Goal: Information Seeking & Learning: Find specific fact

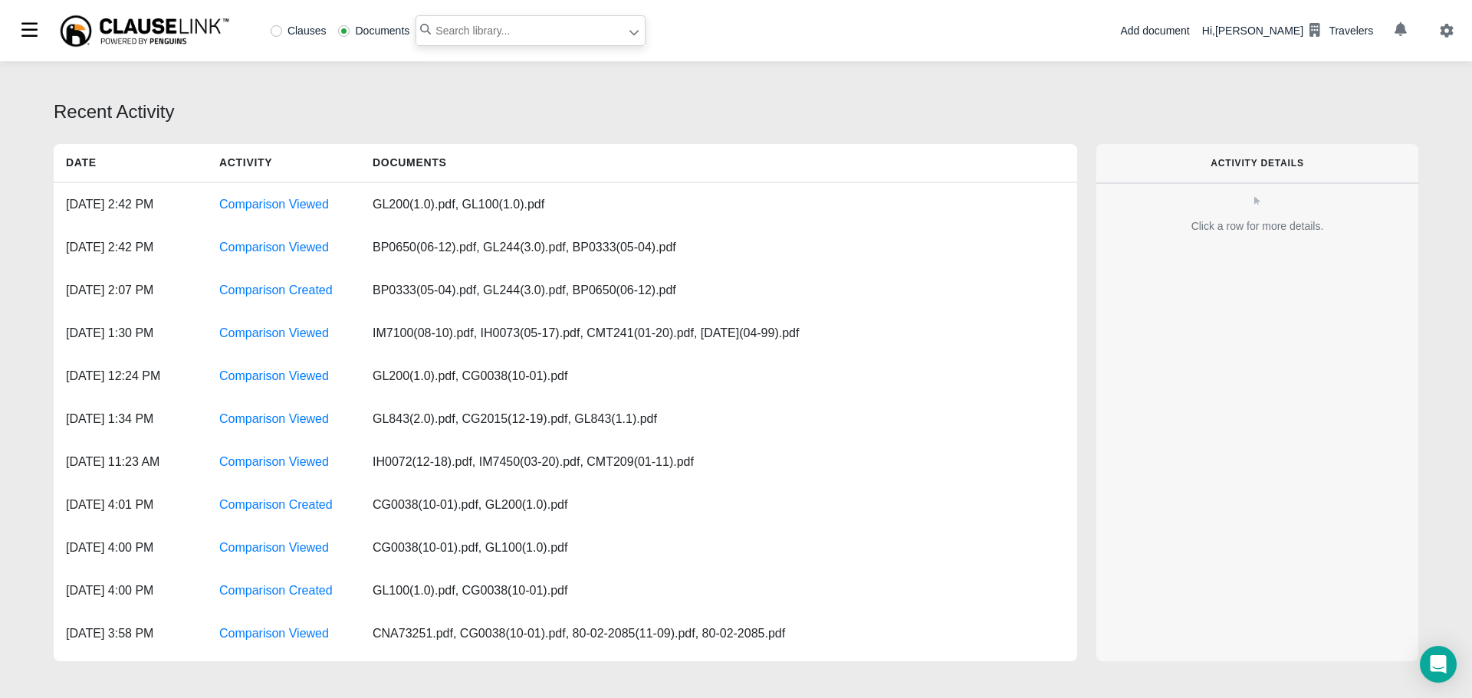
drag, startPoint x: 468, startPoint y: 28, endPoint x: 441, endPoint y: 25, distance: 26.9
click at [441, 25] on input "text" at bounding box center [530, 30] width 230 height 31
drag, startPoint x: 441, startPoint y: 29, endPoint x: 272, endPoint y: 27, distance: 168.6
click at [272, 27] on label "Clauses" at bounding box center [299, 30] width 56 height 11
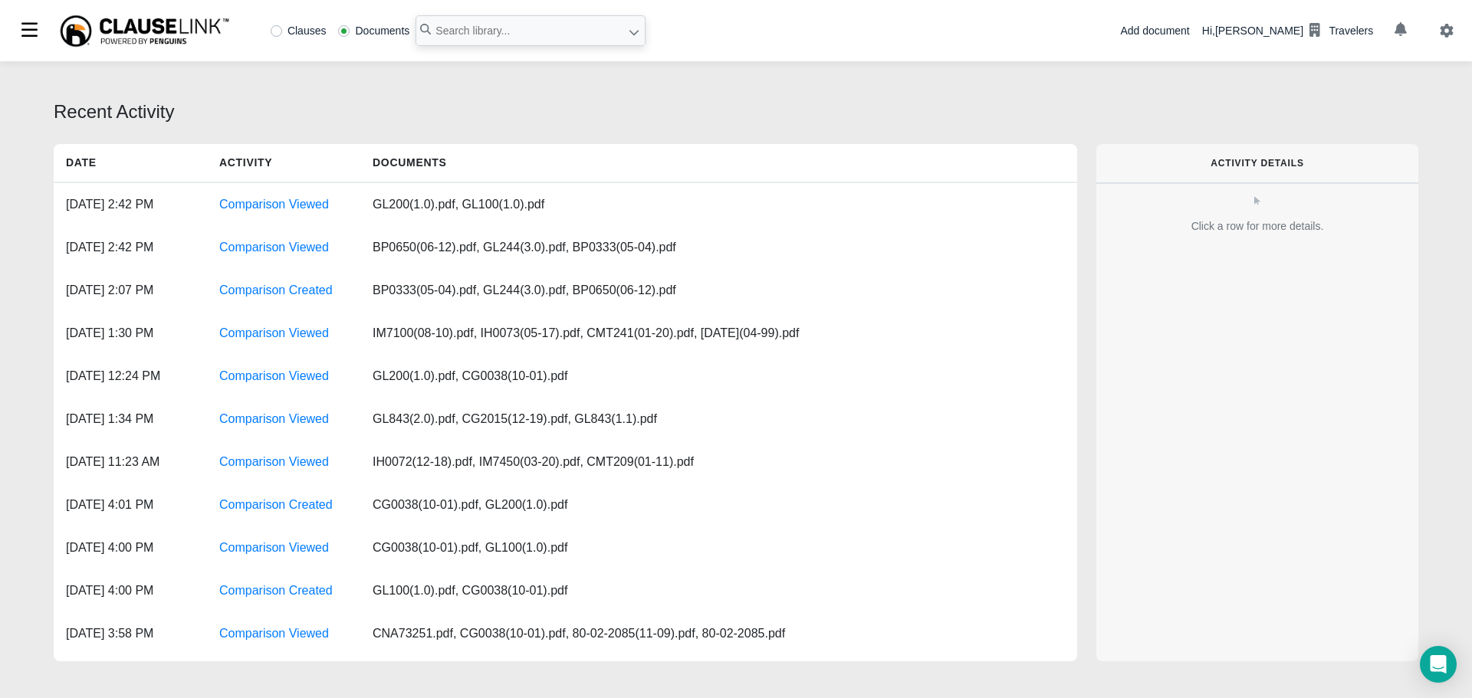
radio input "true"
click at [343, 32] on label "Documents" at bounding box center [373, 30] width 71 height 11
radio input "true"
click at [458, 39] on input "text" at bounding box center [530, 30] width 230 height 31
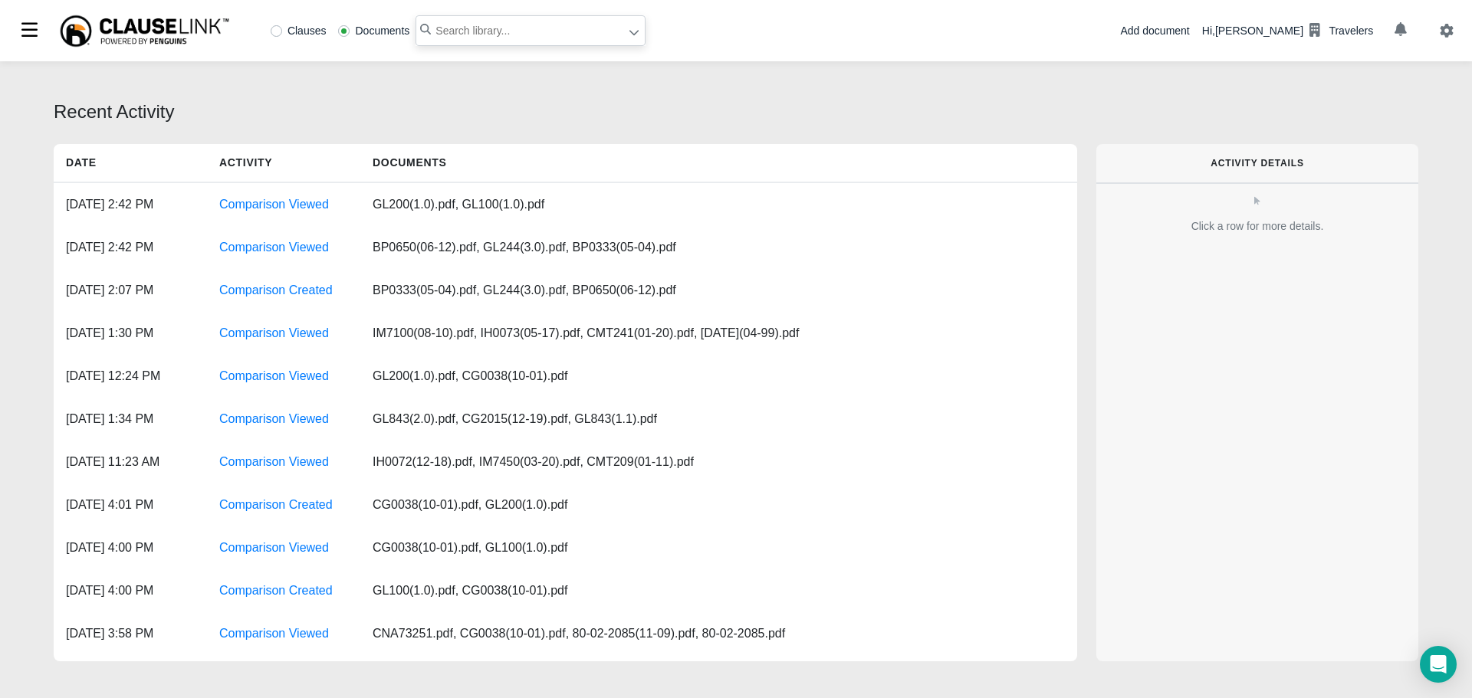
click at [454, 28] on input "text" at bounding box center [530, 30] width 230 height 31
type input "CP0012"
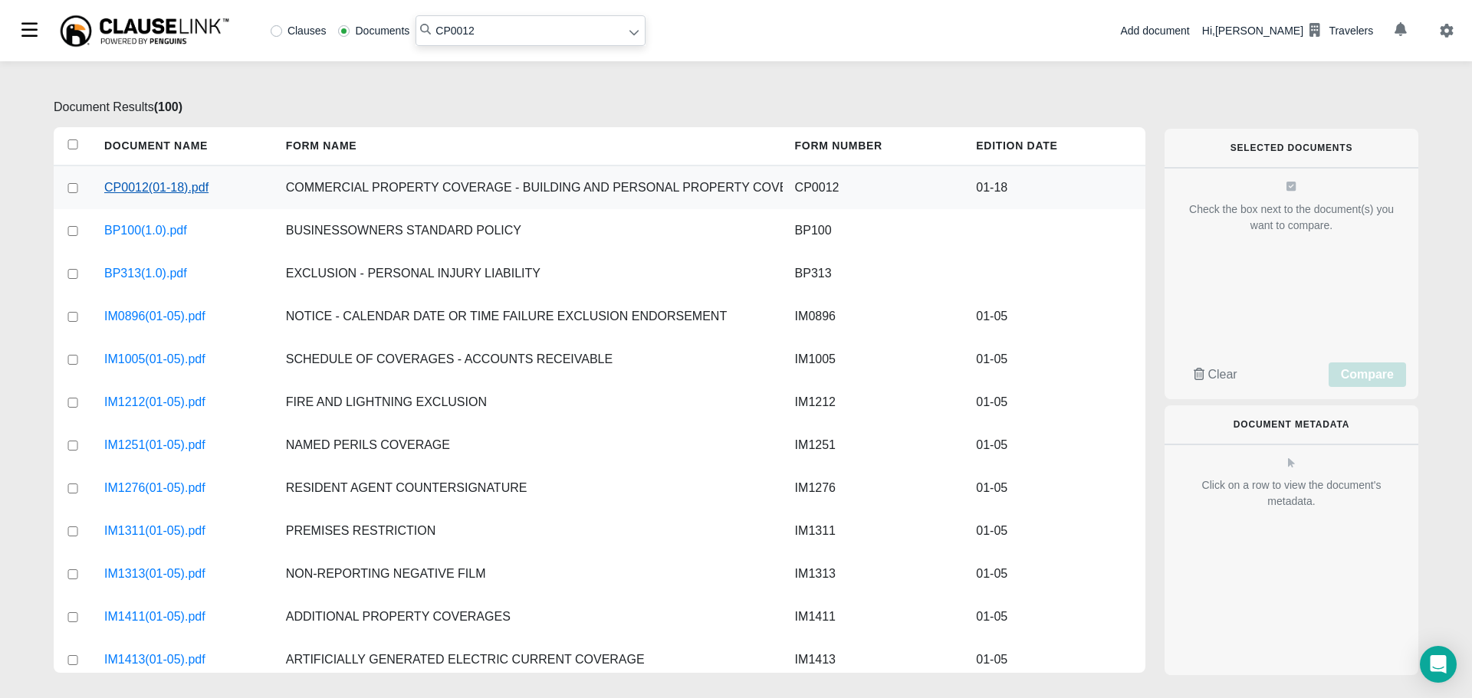
click at [141, 185] on link "CP0012(01-18).pdf" at bounding box center [156, 188] width 104 height 18
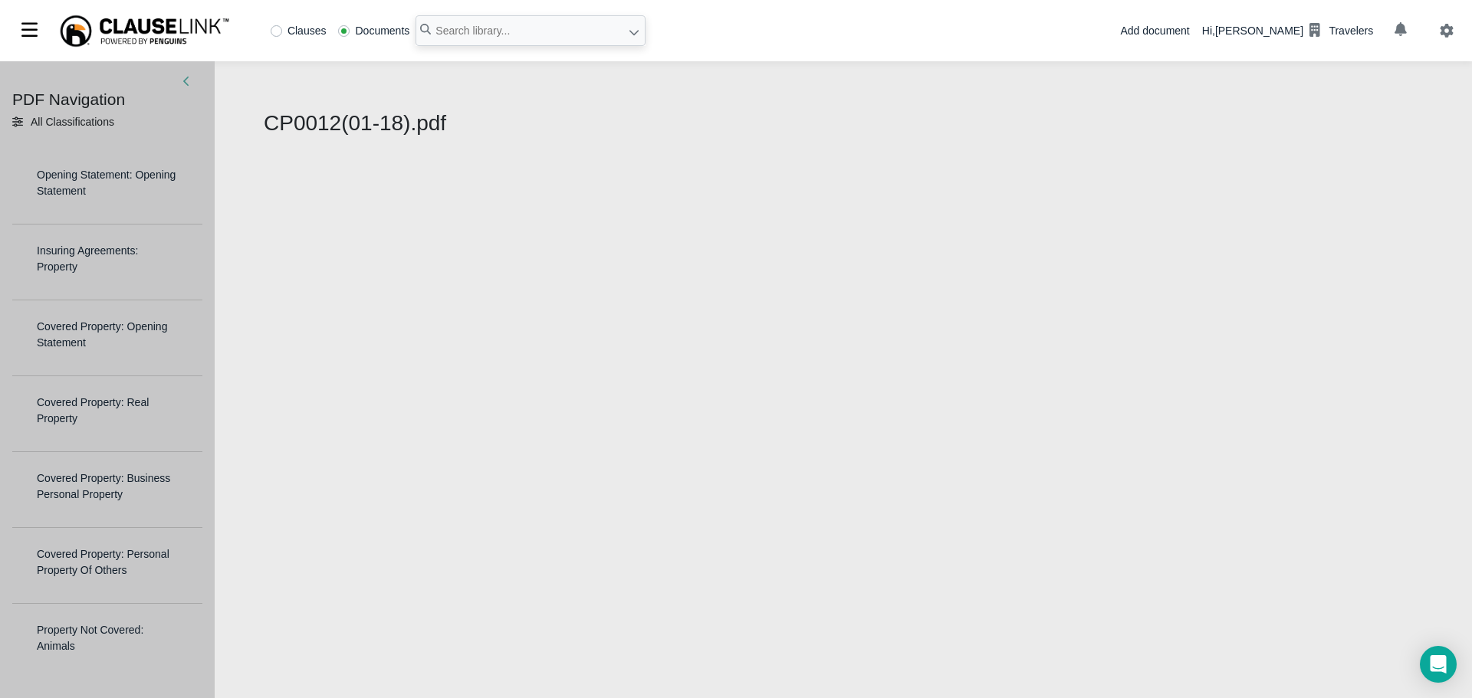
select select "1"
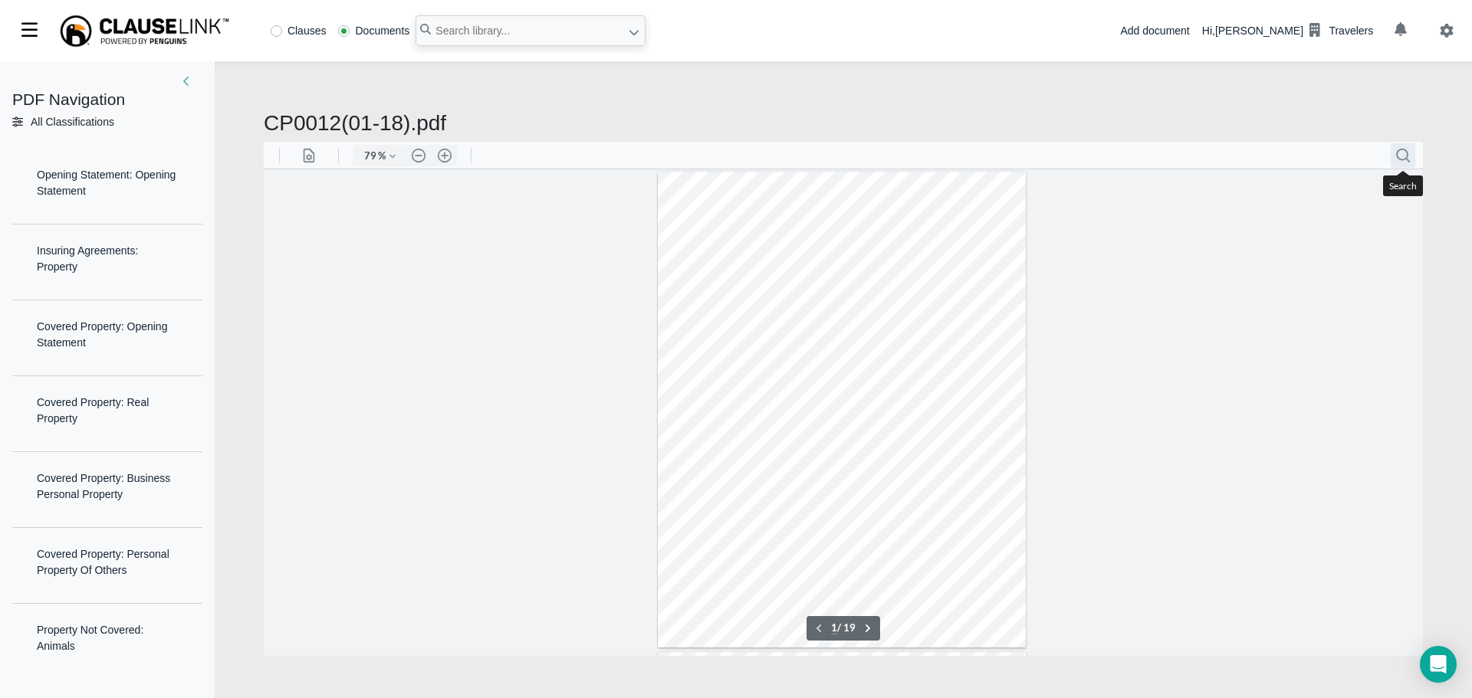
click at [1404, 149] on button ".cls-1{fill:#abb0c4;} icon - header - search" at bounding box center [1402, 155] width 25 height 25
click at [445, 155] on button ".cls-1{fill:#abb0c4;} icon - header - zoom - in - line" at bounding box center [444, 154] width 25 height 21
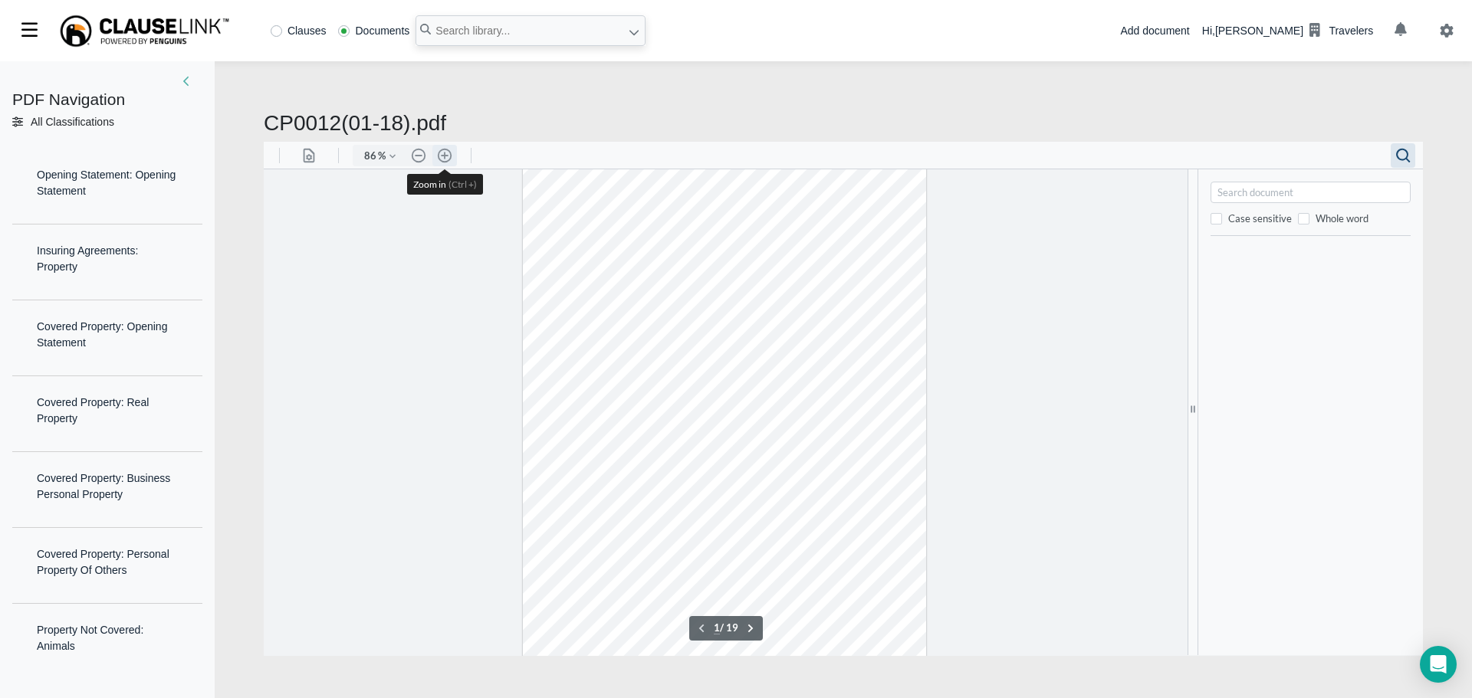
click at [445, 155] on button ".cls-1{fill:#abb0c4;} icon - header - zoom - in - line" at bounding box center [444, 154] width 25 height 21
type input "161"
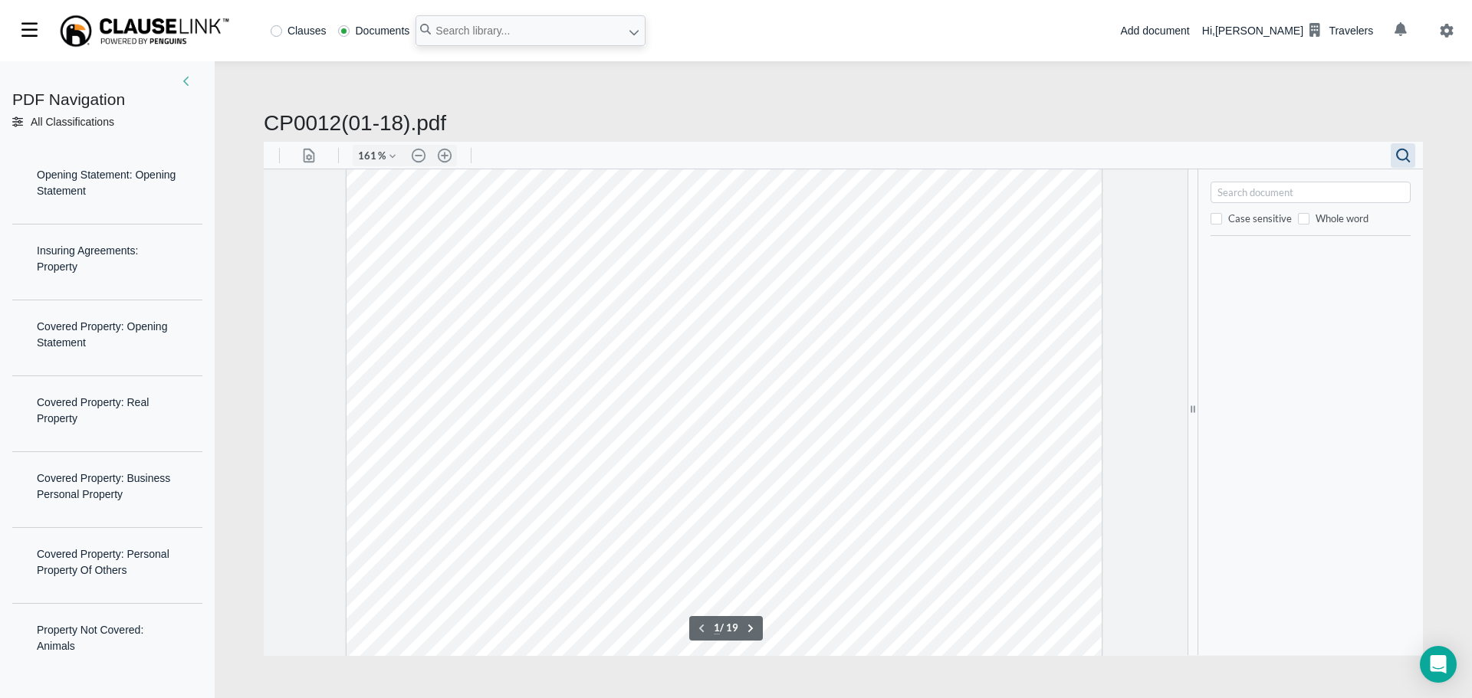
click at [1258, 191] on input "Search document" at bounding box center [1312, 191] width 192 height 15
click at [1215, 191] on div "this will not increase" at bounding box center [1310, 191] width 200 height 21
click at [1316, 189] on input "this will not increase" at bounding box center [1312, 191] width 192 height 15
drag, startPoint x: 1349, startPoint y: 191, endPoint x: 1086, endPoint y: 180, distance: 263.1
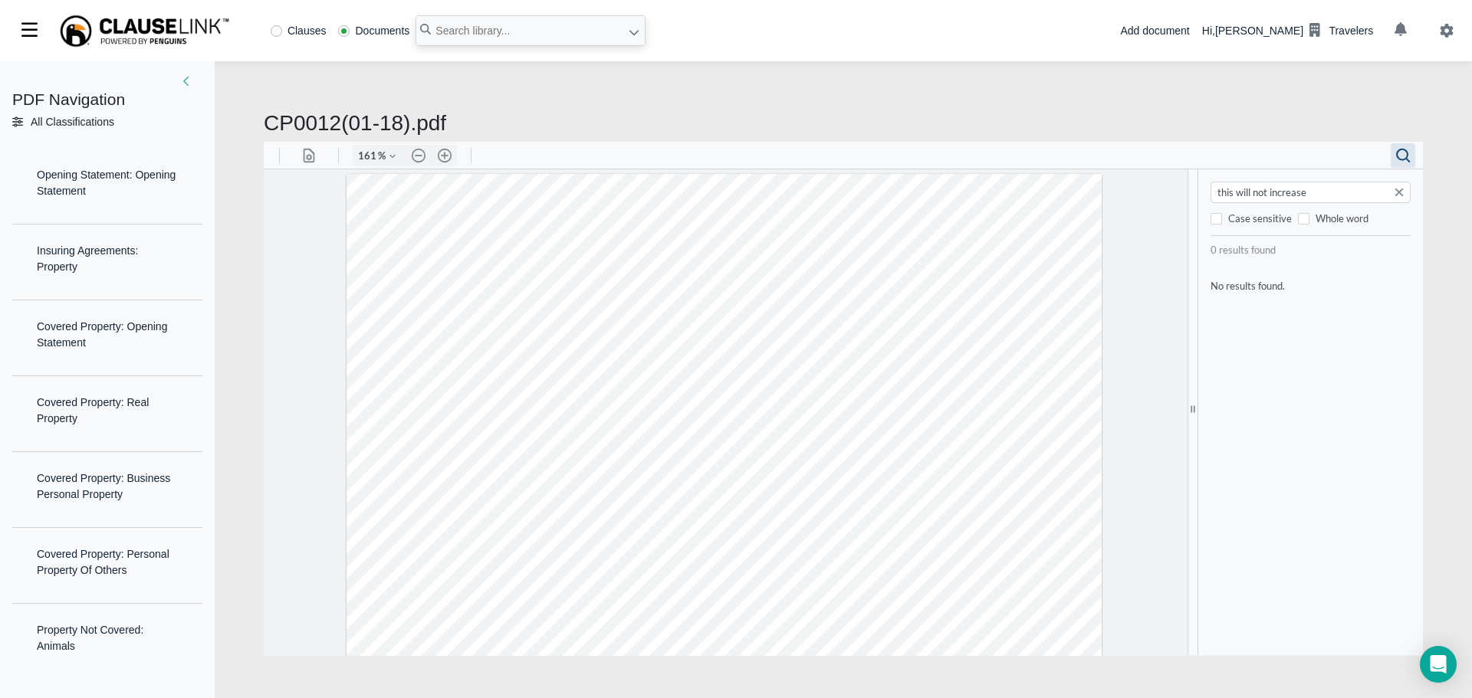
click at [1091, 180] on div ".cls-1{fill:#abb0c4;} icon - panel - thumbnail - line .cls-1{fill:#abb0c4;} ico…" at bounding box center [843, 412] width 1159 height 487
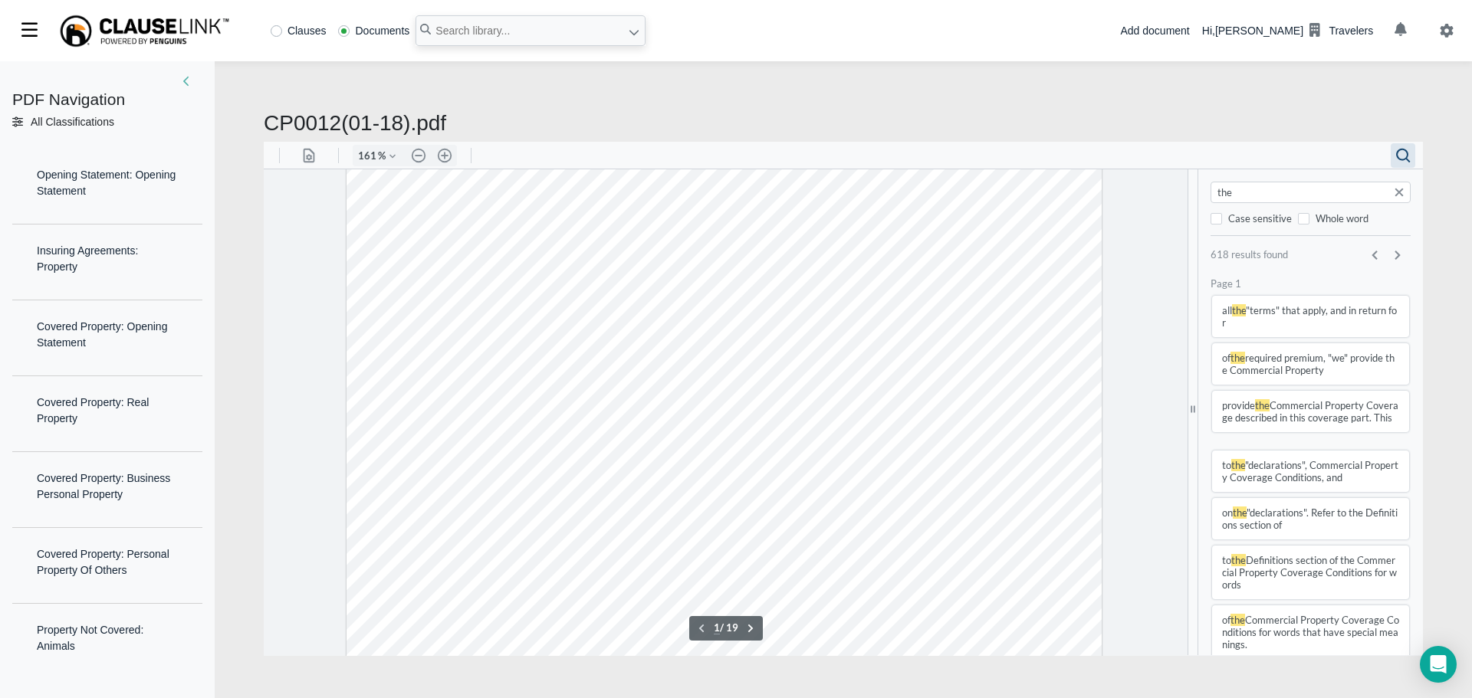
type input "the l"
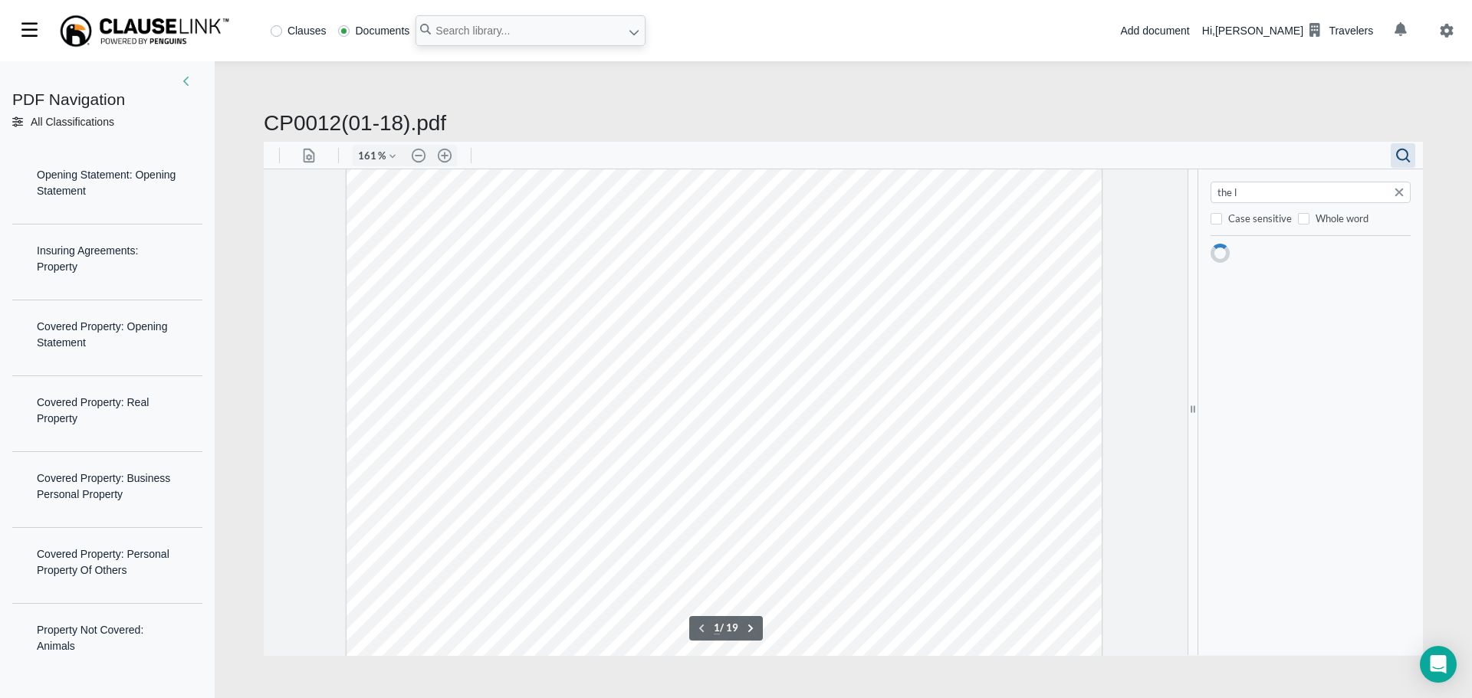
type input "2"
drag, startPoint x: 1335, startPoint y: 183, endPoint x: 1108, endPoint y: 182, distance: 226.9
click at [1108, 182] on div ".cls-1{fill:#abb0c4;} icon - panel - thumbnail - line .cls-1{fill:#abb0c4;} ico…" at bounding box center [843, 412] width 1159 height 487
type input "But this will not"
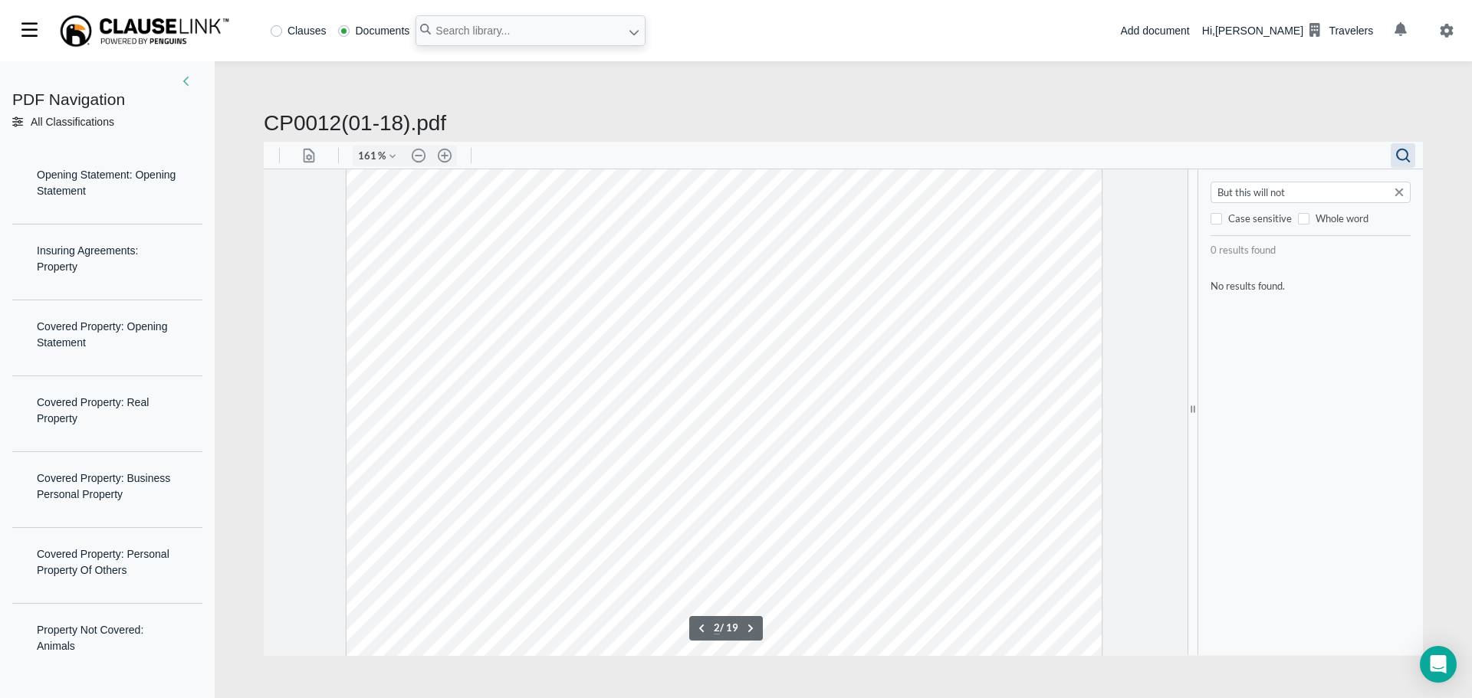
scroll to position [1380, 0]
type input "3"
drag, startPoint x: 1294, startPoint y: 190, endPoint x: 1156, endPoint y: 189, distance: 138.7
click at [1156, 189] on div ".cls-1{fill:#abb0c4;} icon - panel - thumbnail - line .cls-1{fill:#abb0c4;} ico…" at bounding box center [843, 412] width 1159 height 487
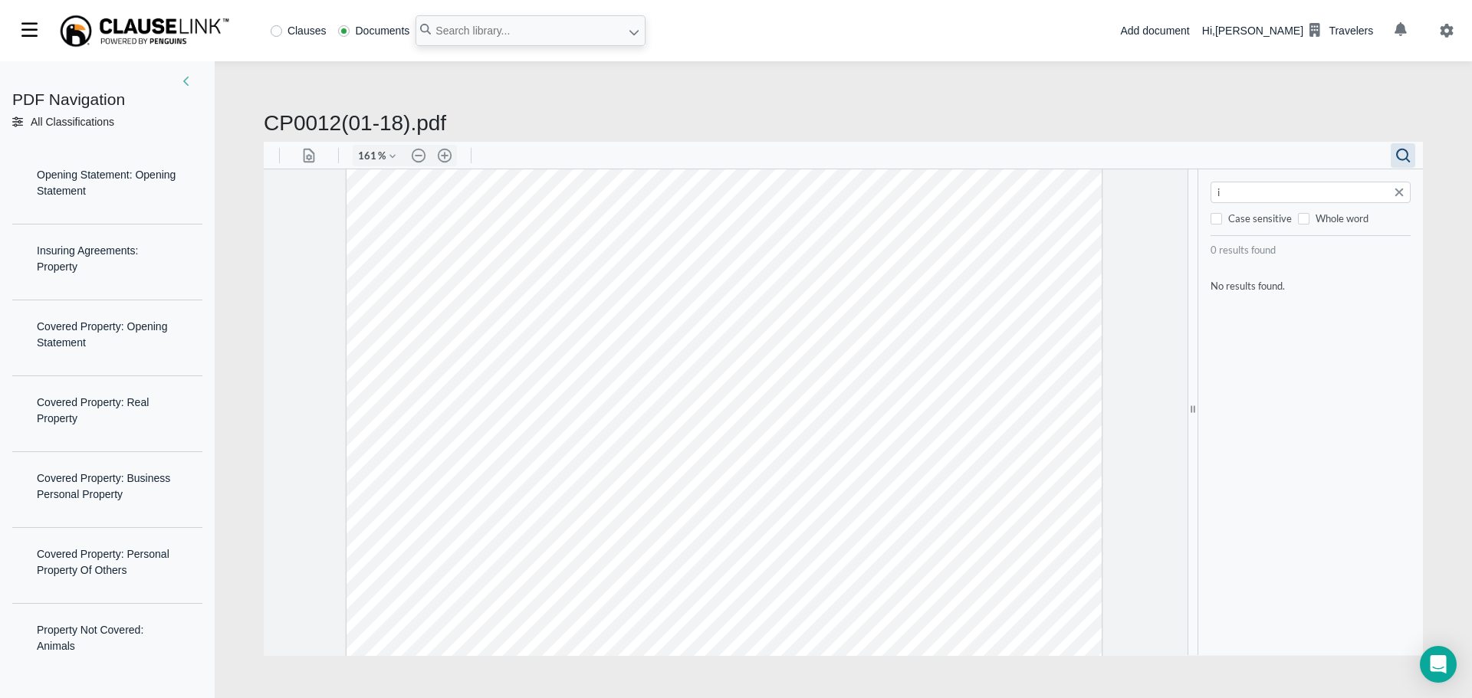
type input "in"
type input "1"
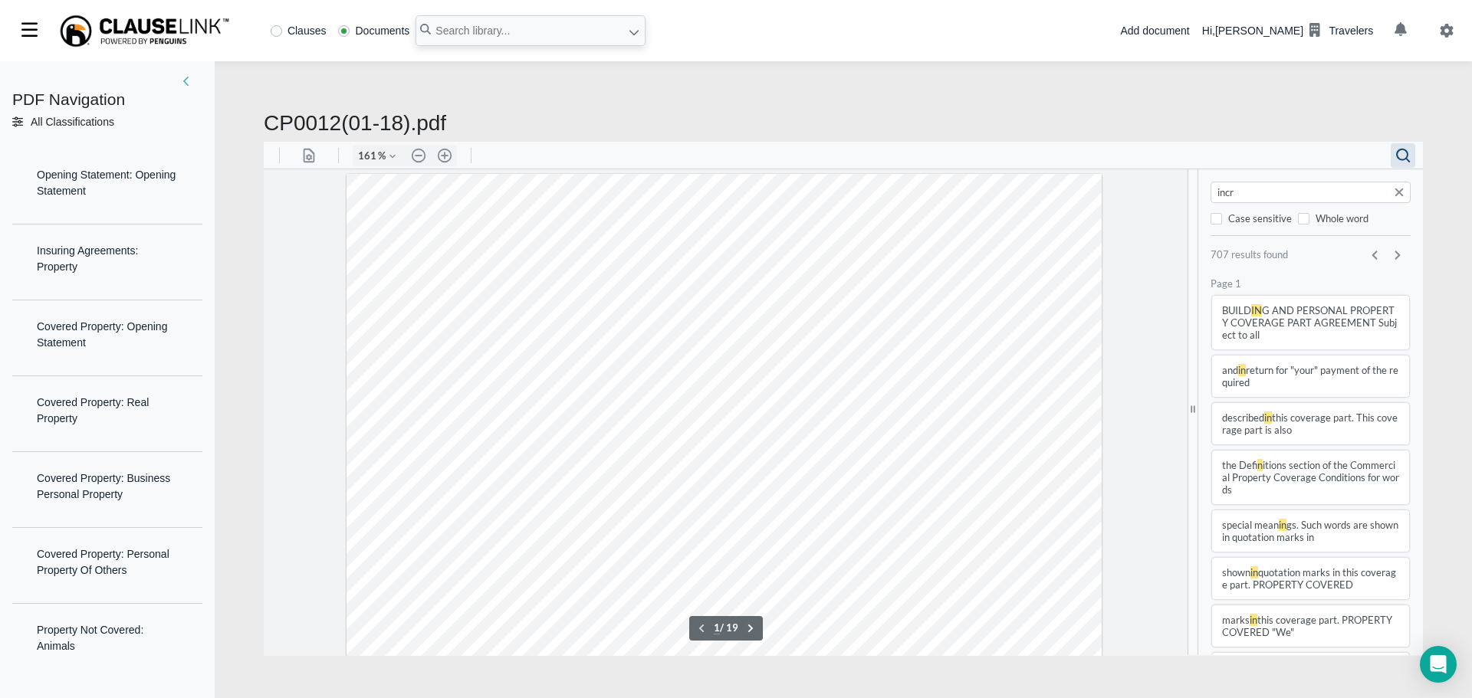
type input "incre"
type input "4"
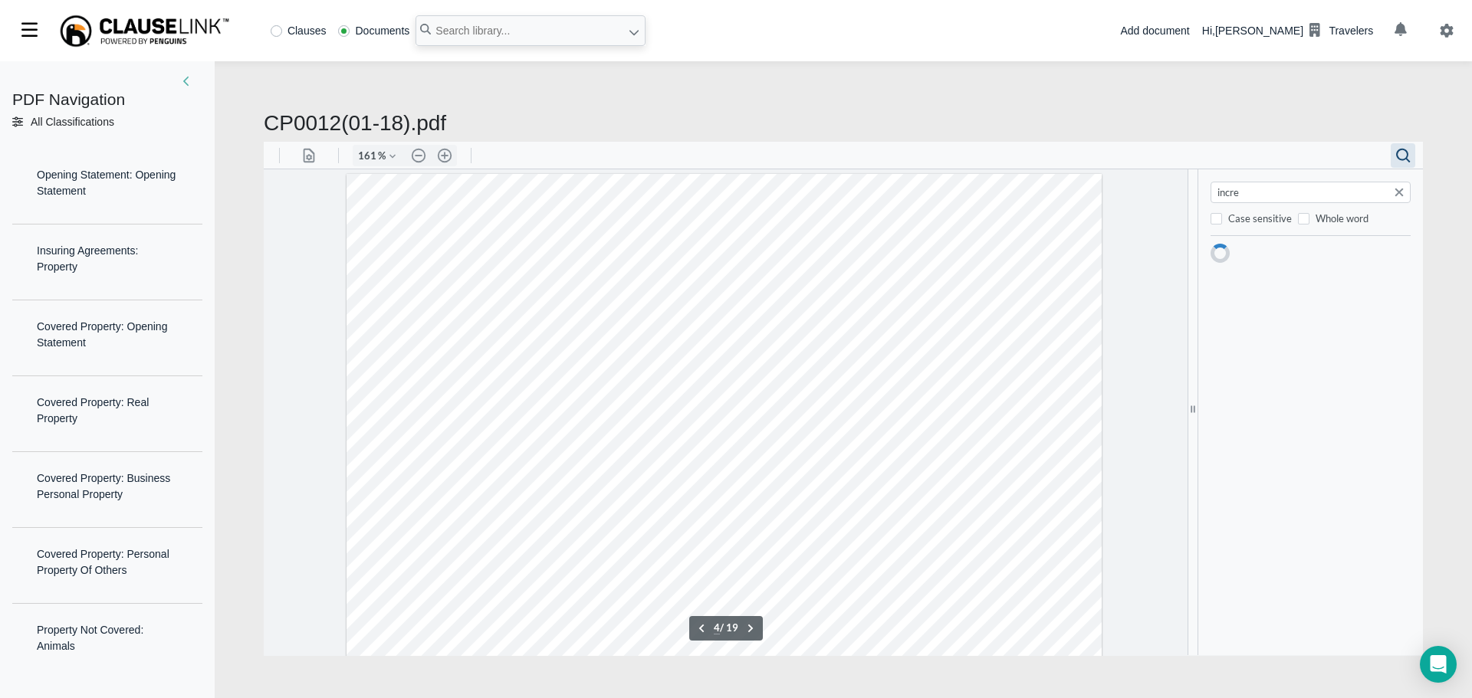
scroll to position [3126, 0]
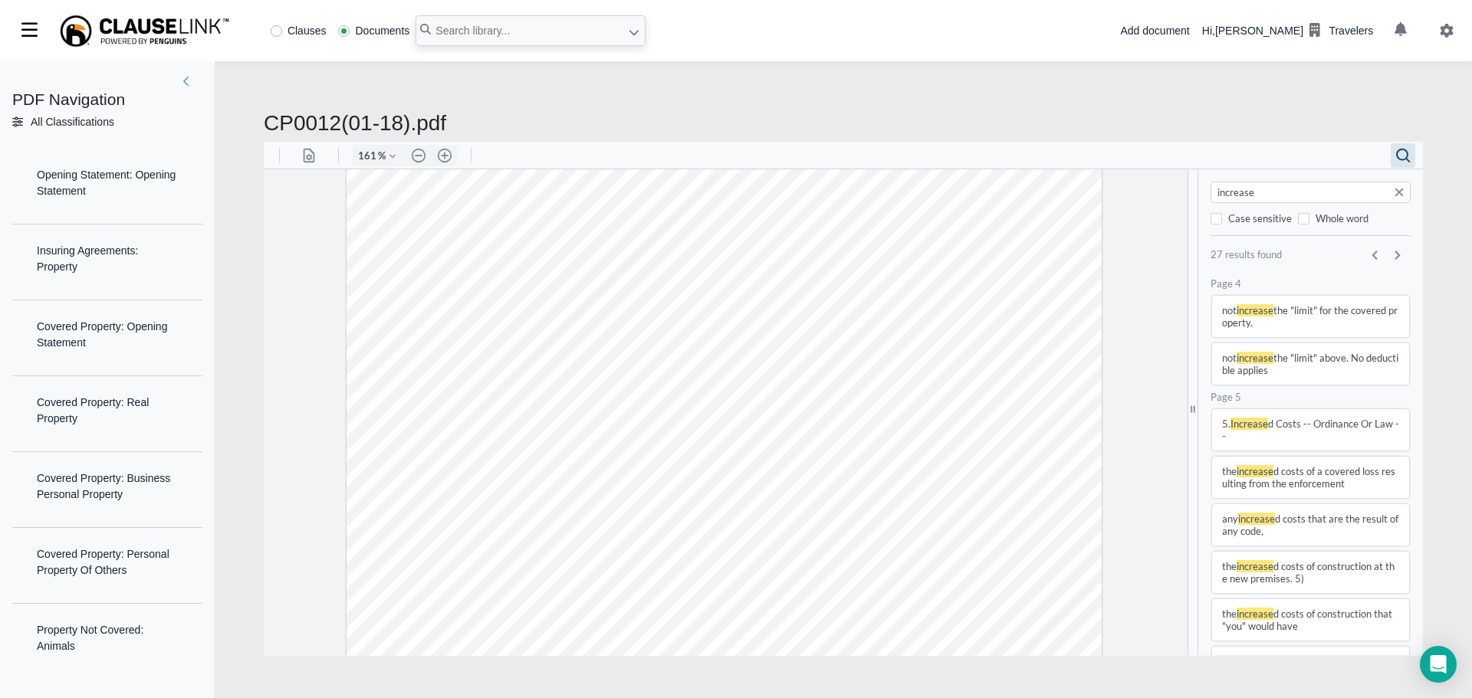
type input "increase"
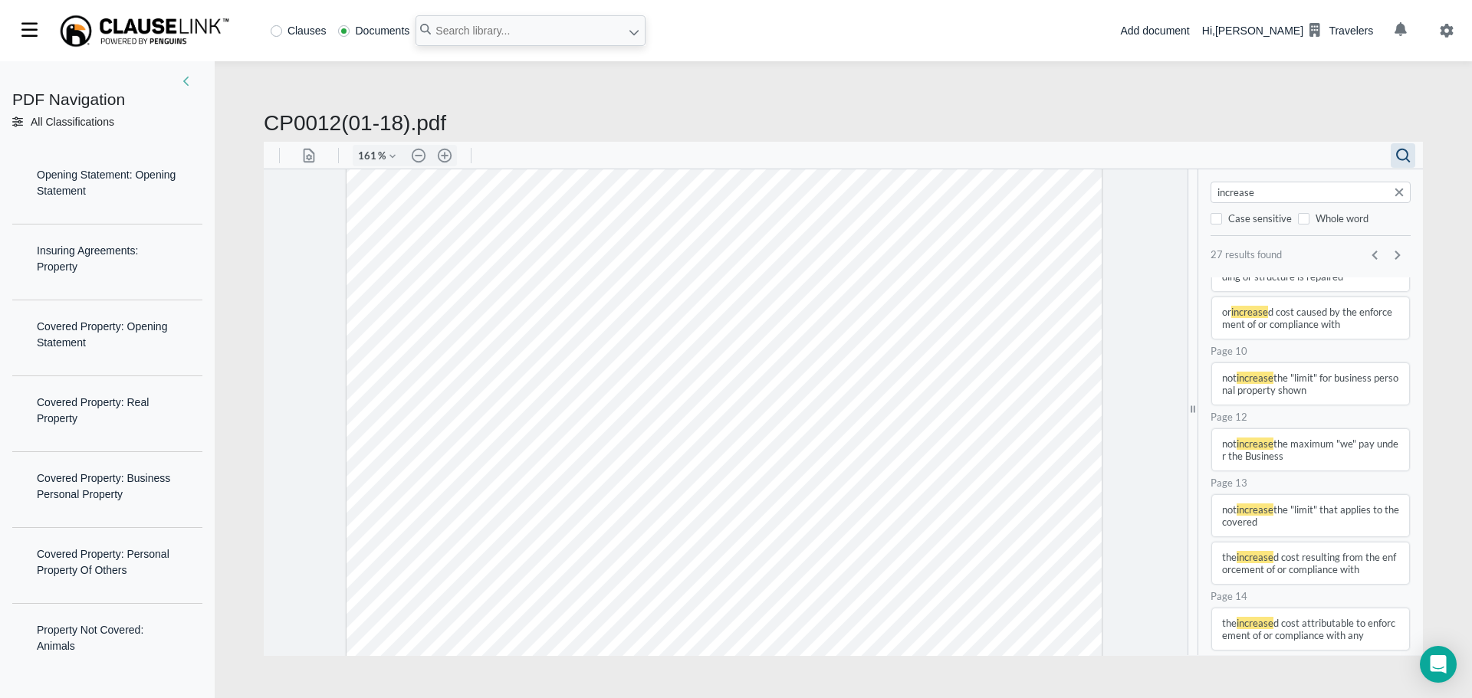
scroll to position [404, 0]
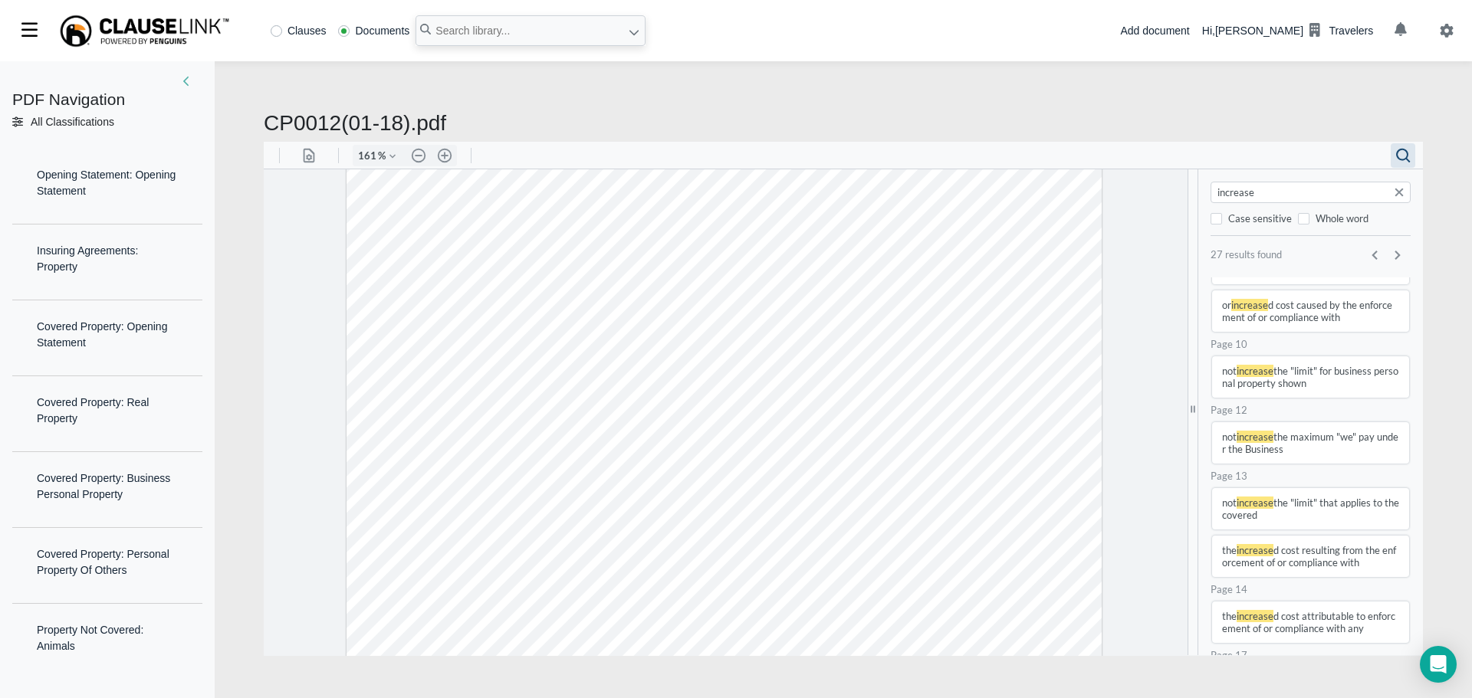
click at [1275, 506] on button "not increase the "limit" that applies to the covered" at bounding box center [1310, 507] width 197 height 41
type input "13"
